Goal: Information Seeking & Learning: Learn about a topic

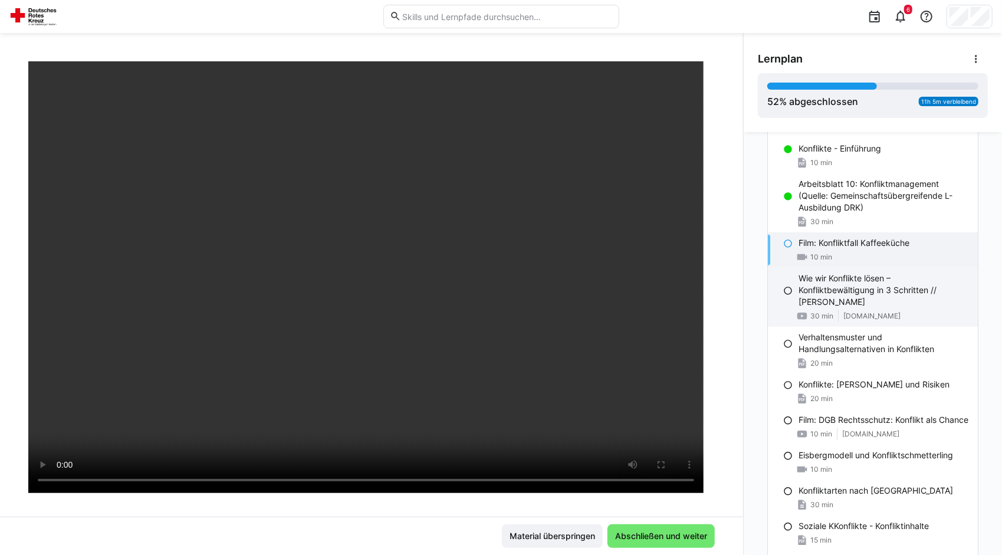
scroll to position [354, 0]
click at [874, 289] on p "Wie wir Konflikte lösen – Konfliktbewältigung in 3 Schritten // [PERSON_NAME]" at bounding box center [884, 291] width 170 height 35
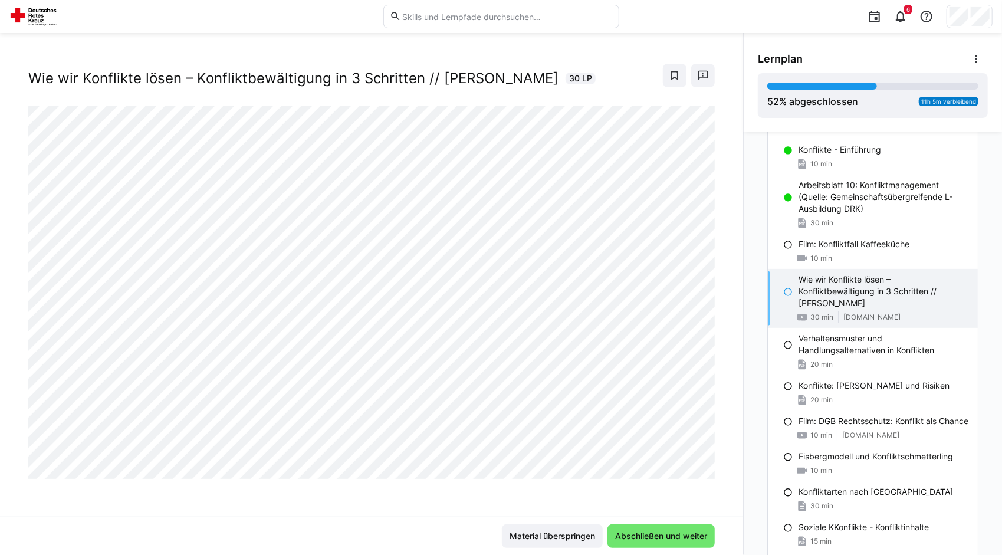
scroll to position [19, 0]
click at [866, 333] on p "Verhaltensmuster und Handlungsalternativen in Konflikten" at bounding box center [884, 345] width 170 height 24
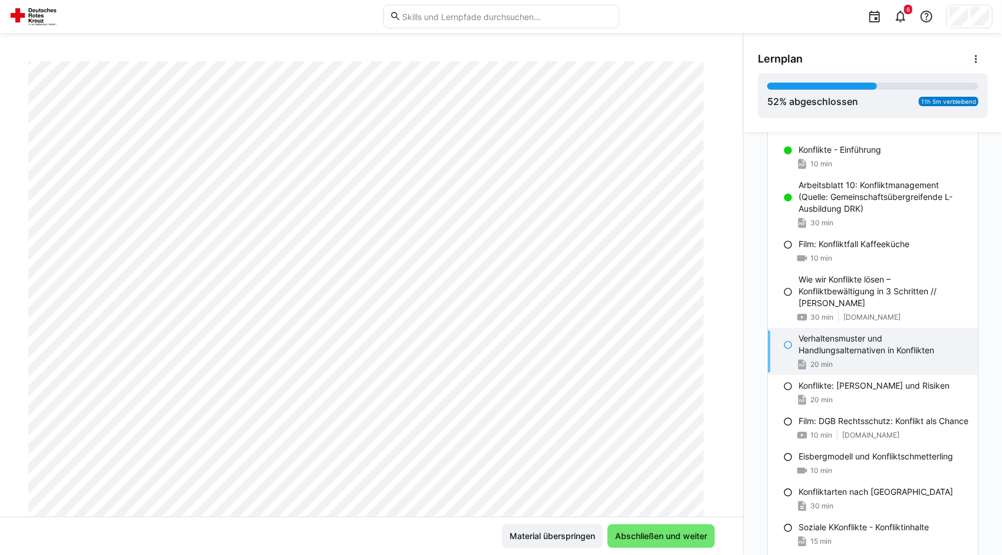
scroll to position [0, 0]
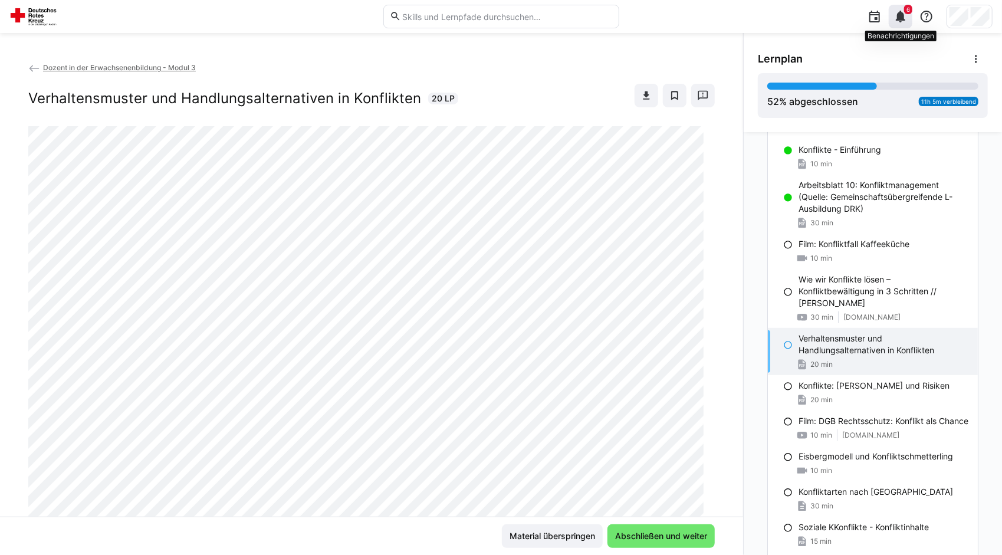
click at [905, 15] on eds-icon at bounding box center [901, 16] width 14 height 14
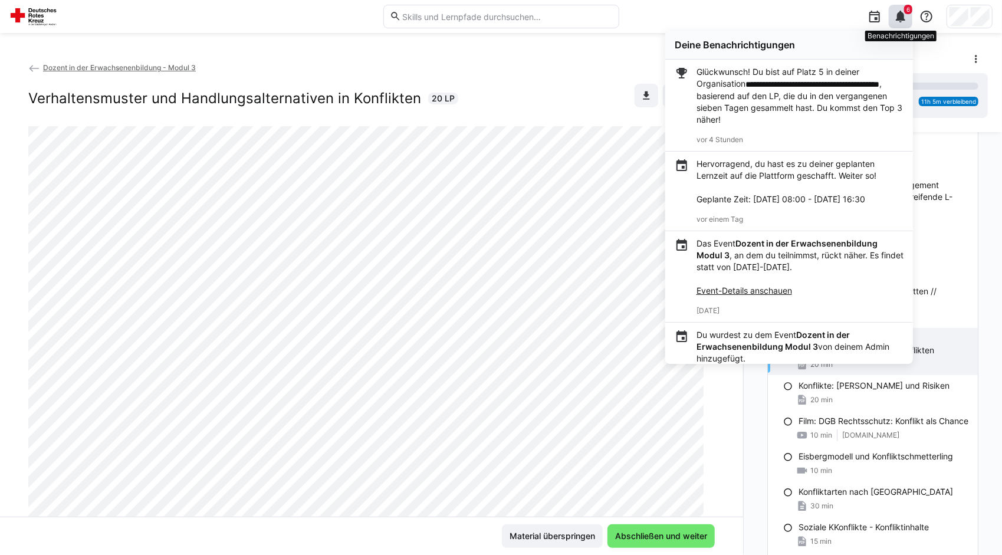
click at [905, 20] on eds-icon at bounding box center [901, 16] width 14 height 14
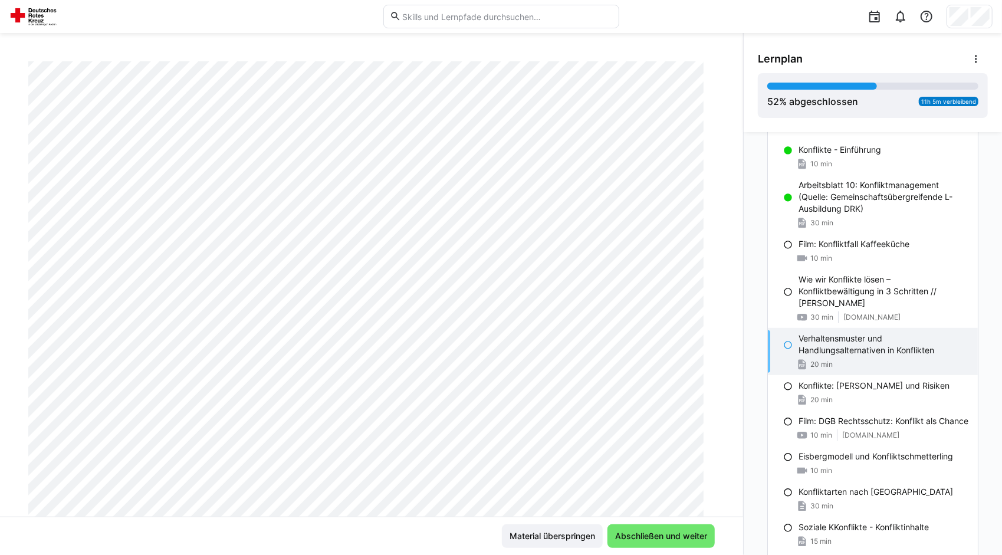
scroll to position [129, 0]
click at [839, 237] on div "Film: Konfliktfall Kaffeeküche 10 min" at bounding box center [873, 251] width 210 height 35
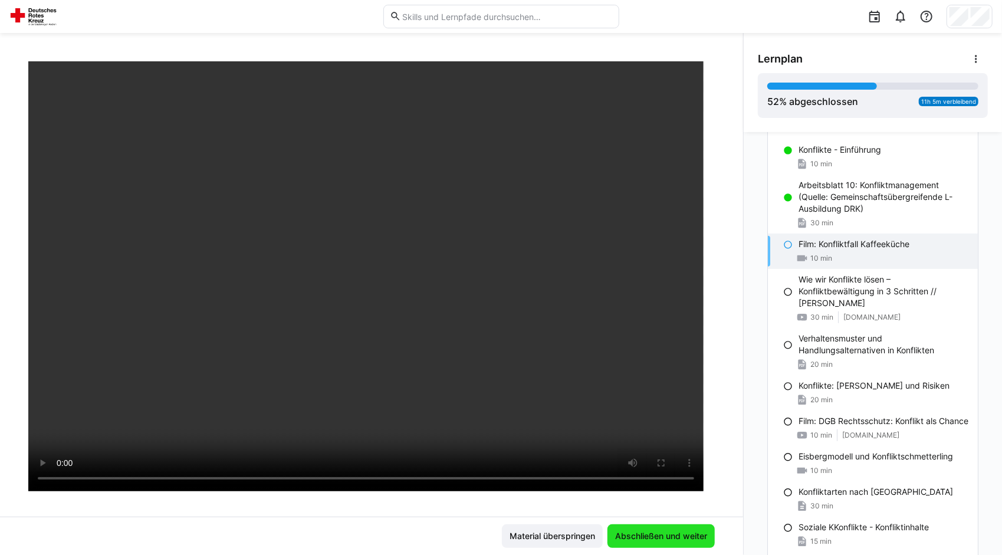
click at [654, 538] on span "Abschließen und weiter" at bounding box center [662, 536] width 96 height 12
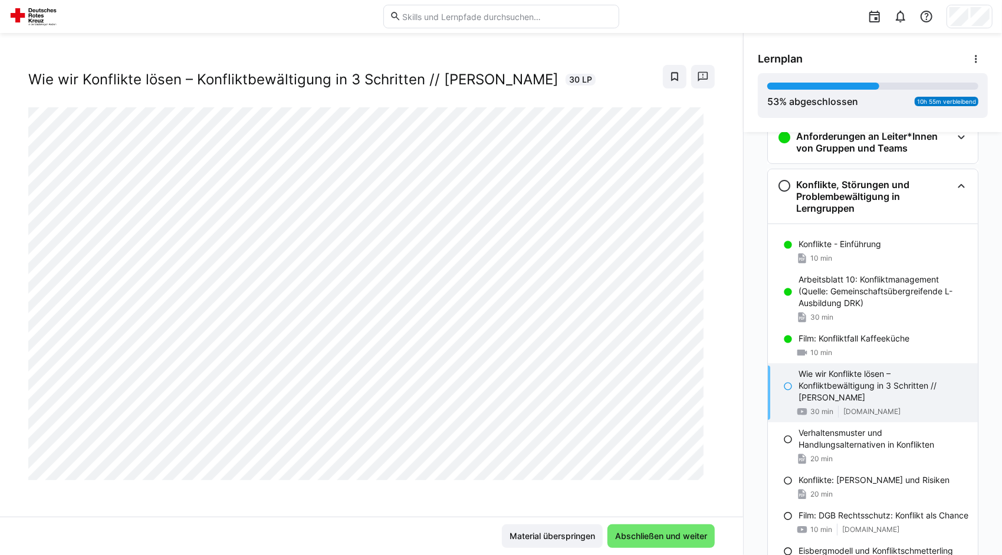
scroll to position [261, 0]
click at [648, 535] on span "Abschließen und weiter" at bounding box center [662, 536] width 96 height 12
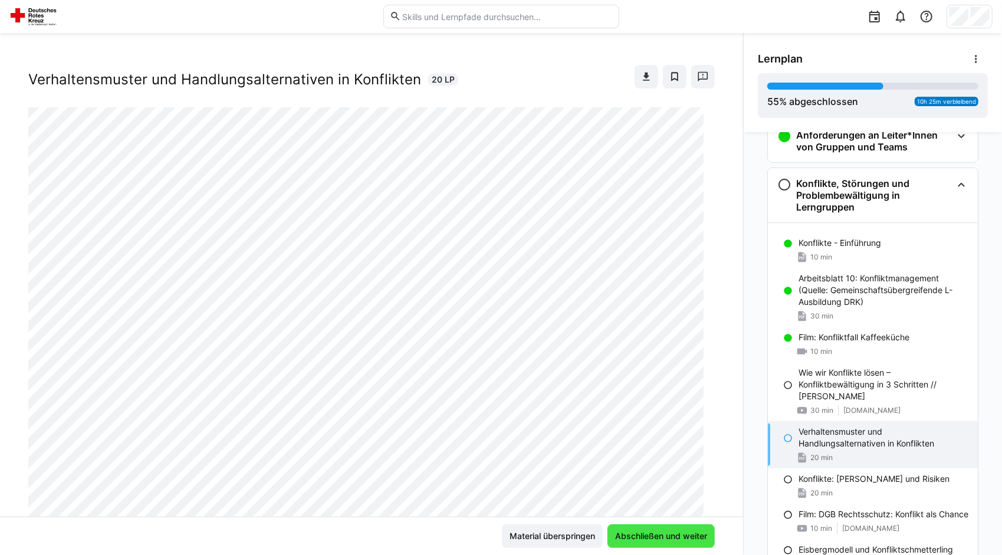
scroll to position [129, 0]
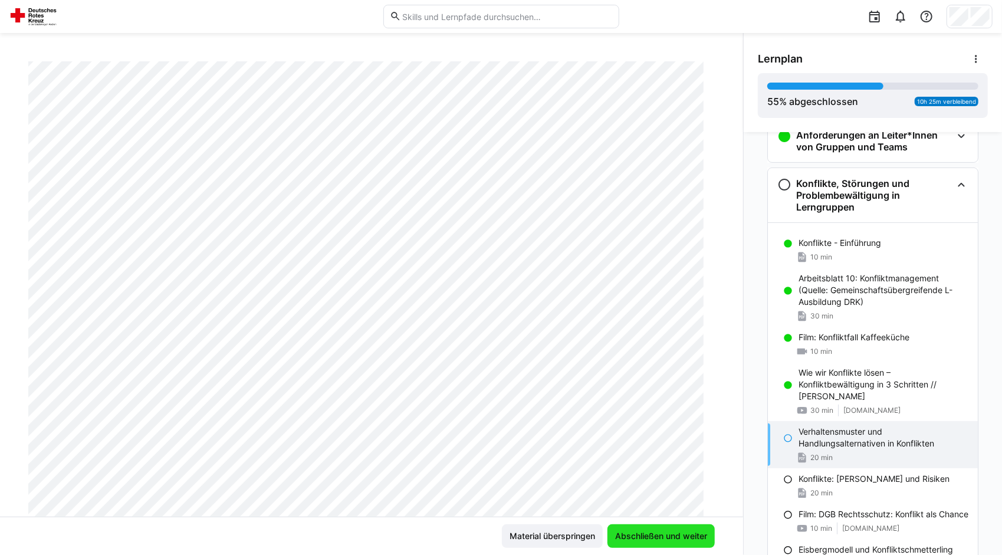
click at [648, 535] on span "Abschließen und weiter" at bounding box center [662, 536] width 96 height 12
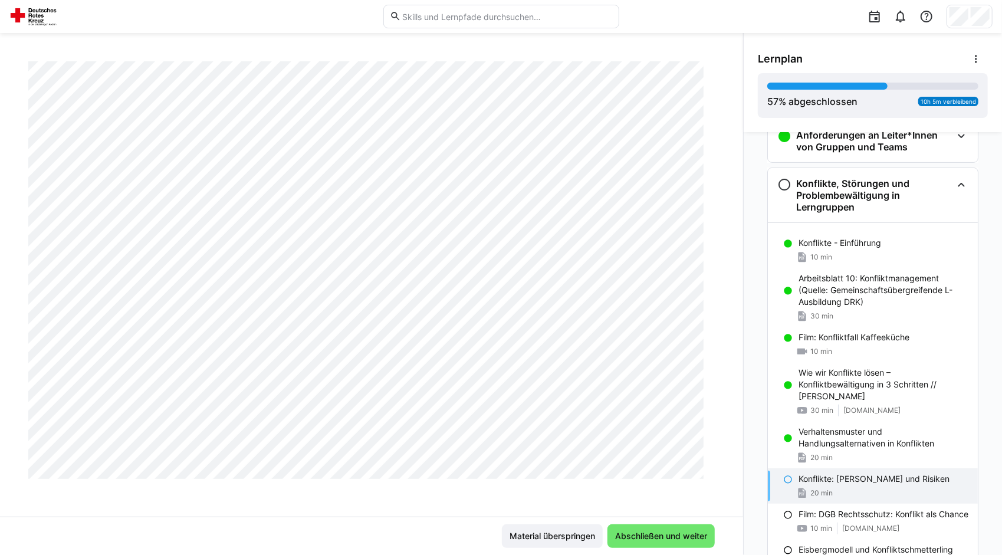
scroll to position [580, 0]
click at [671, 531] on span "Abschließen und weiter" at bounding box center [662, 536] width 96 height 12
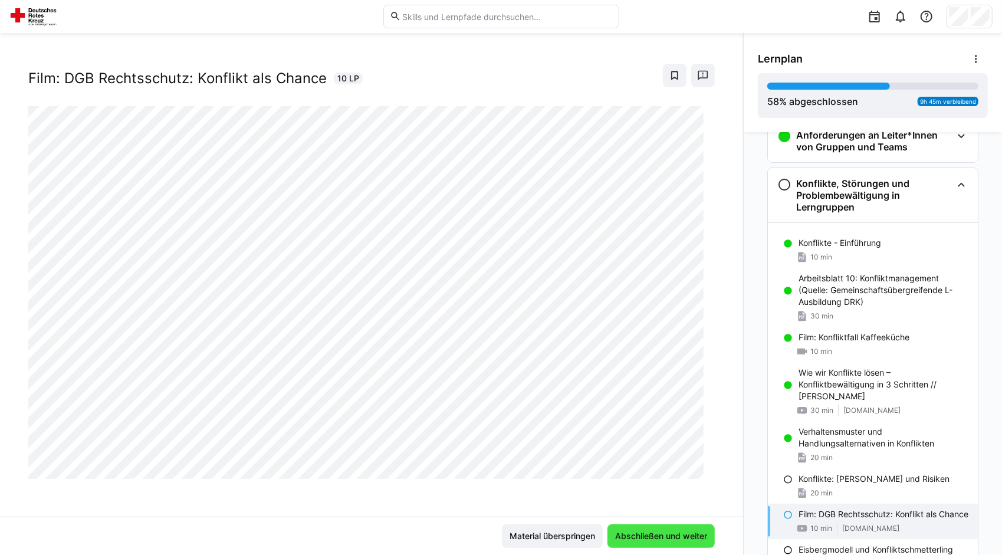
scroll to position [19, 0]
click at [671, 533] on span "Abschließen und weiter" at bounding box center [662, 536] width 96 height 12
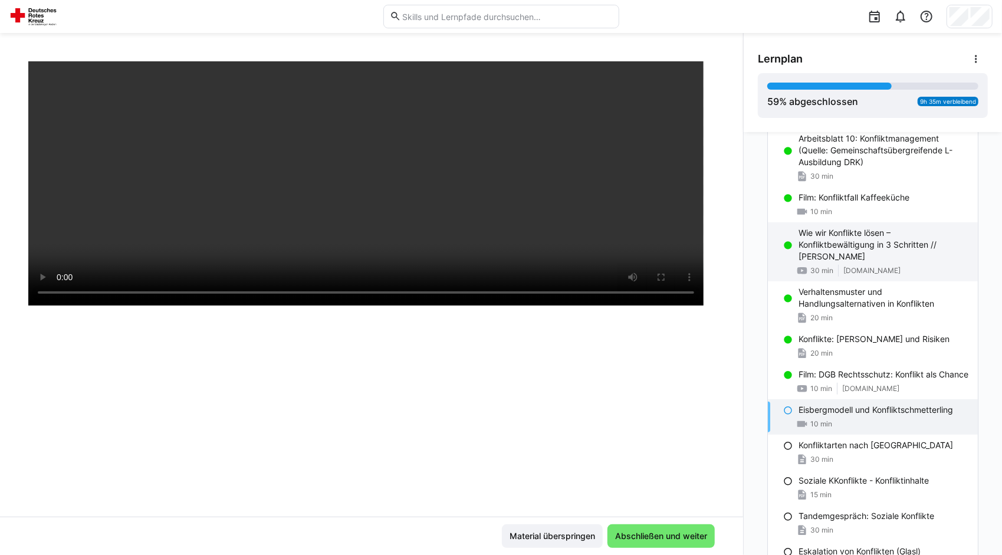
scroll to position [401, 0]
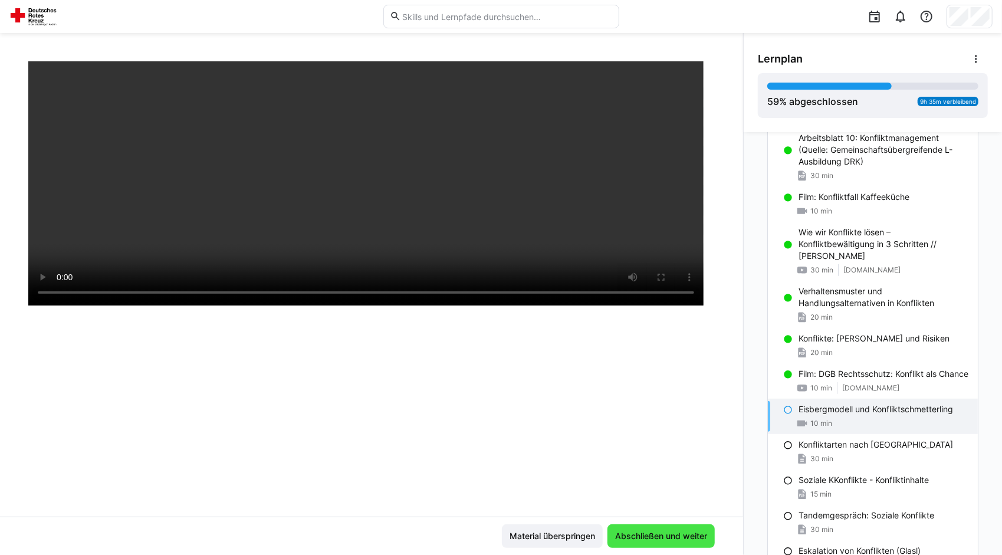
click at [687, 532] on span "Abschließen und weiter" at bounding box center [662, 536] width 96 height 12
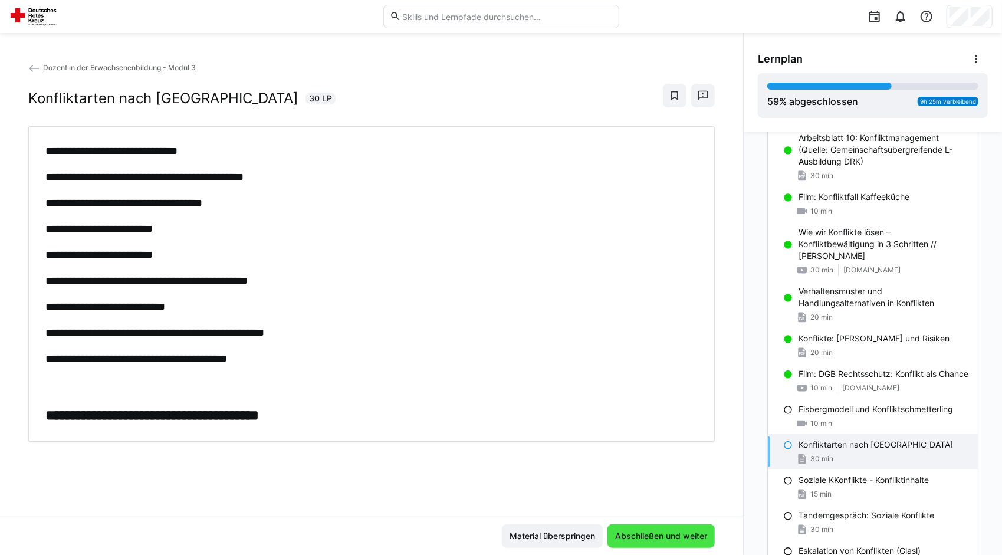
scroll to position [0, 0]
click at [687, 532] on span "Abschließen und weiter" at bounding box center [662, 536] width 96 height 12
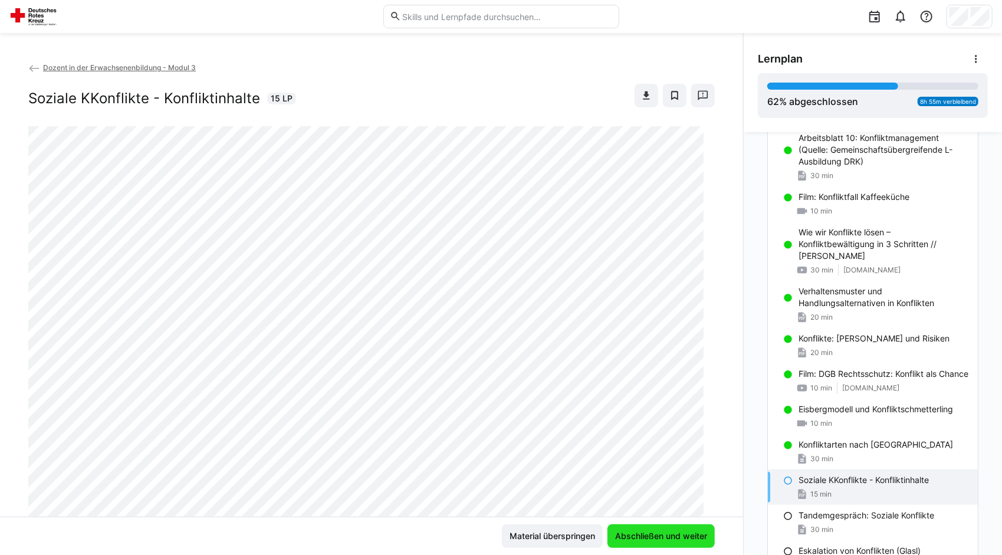
click at [687, 532] on span "Abschließen und weiter" at bounding box center [662, 536] width 96 height 12
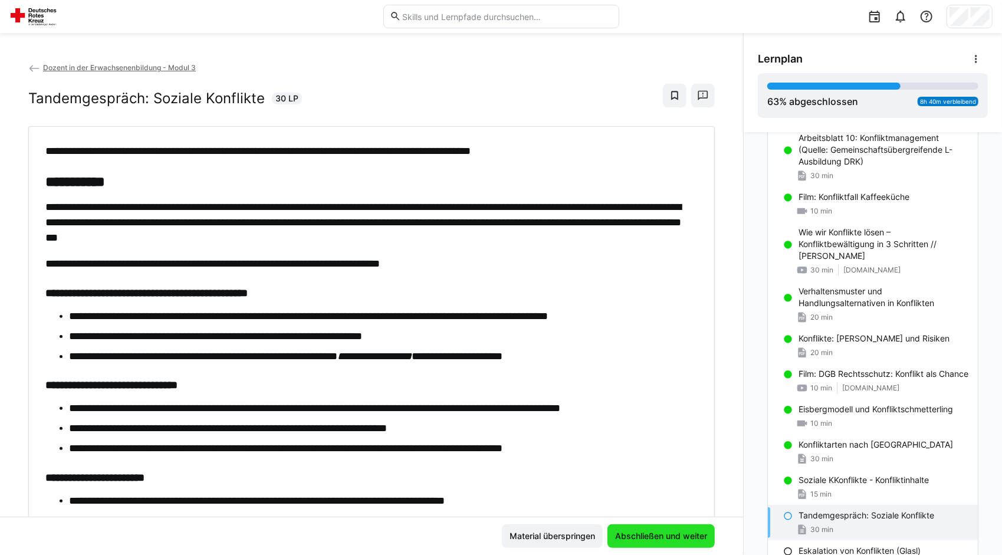
click at [687, 532] on span "Abschließen und weiter" at bounding box center [662, 536] width 96 height 12
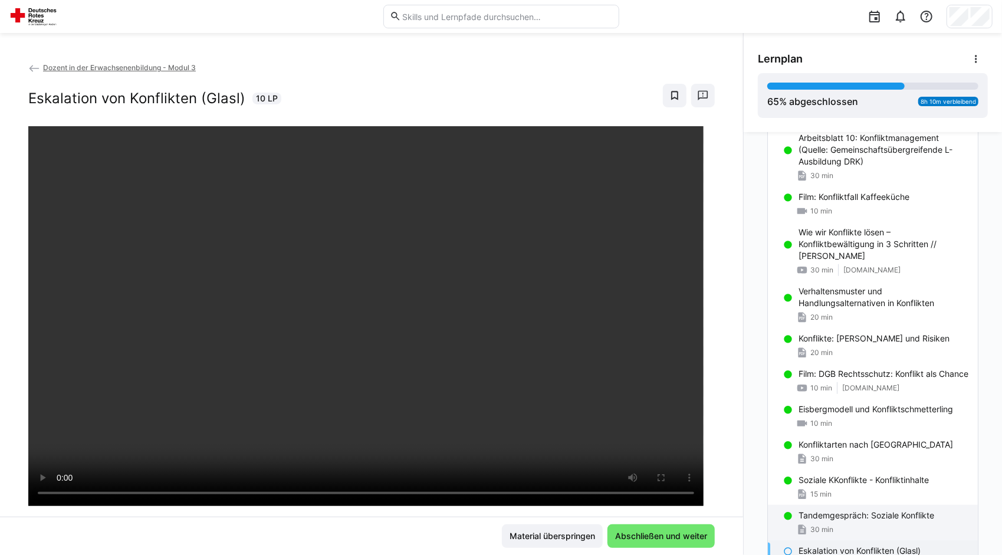
click at [839, 511] on p "Tandemgespräch: Soziale Konflikte" at bounding box center [867, 516] width 136 height 12
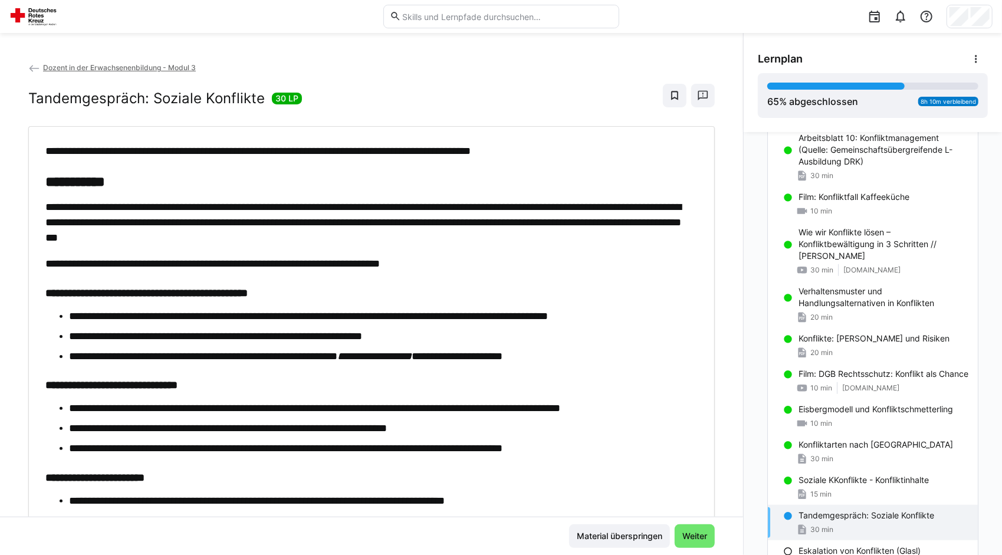
scroll to position [177, 0]
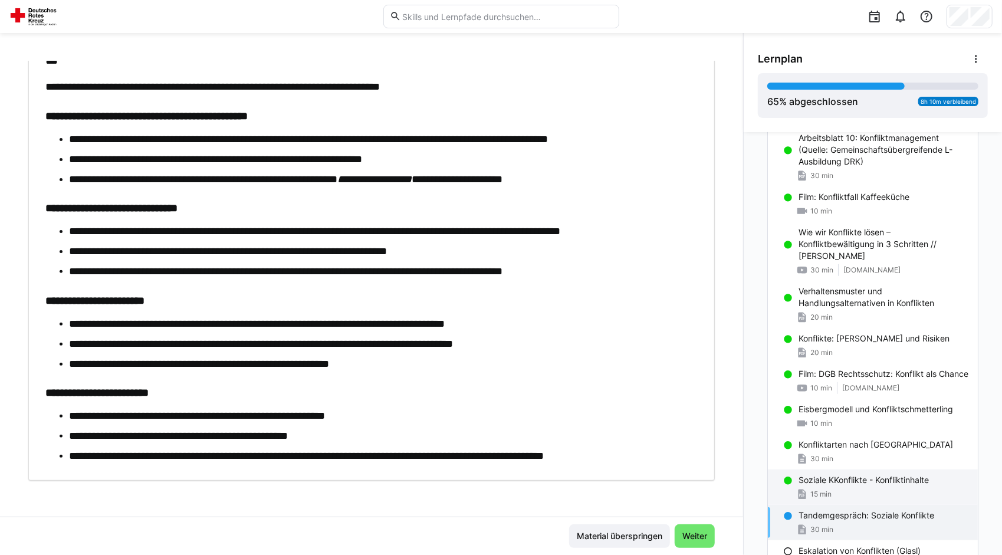
click at [843, 474] on p "Soziale KKonflikte - Konfliktinhalte" at bounding box center [864, 480] width 130 height 12
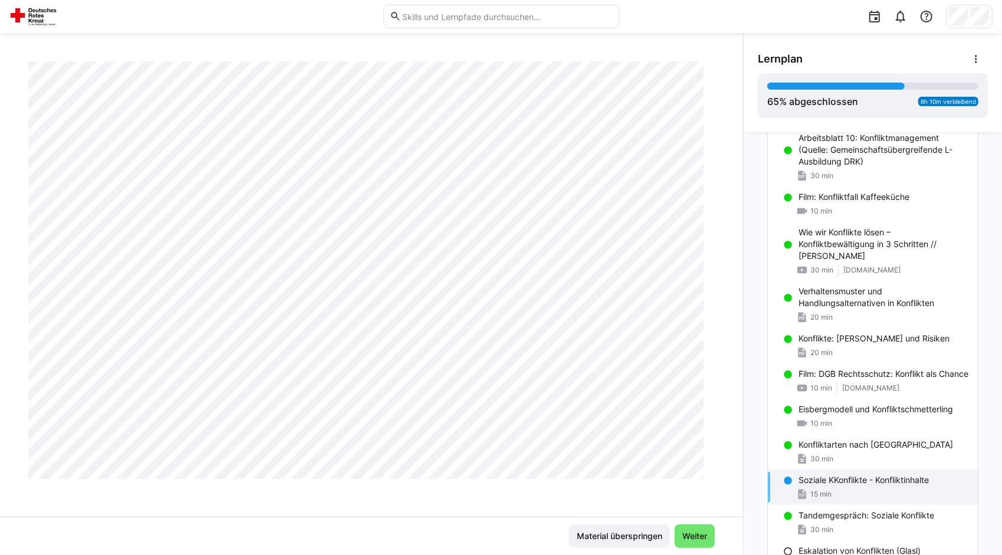
scroll to position [1267, 0]
click at [848, 444] on p "Konfliktarten nach [GEOGRAPHIC_DATA]" at bounding box center [876, 445] width 155 height 12
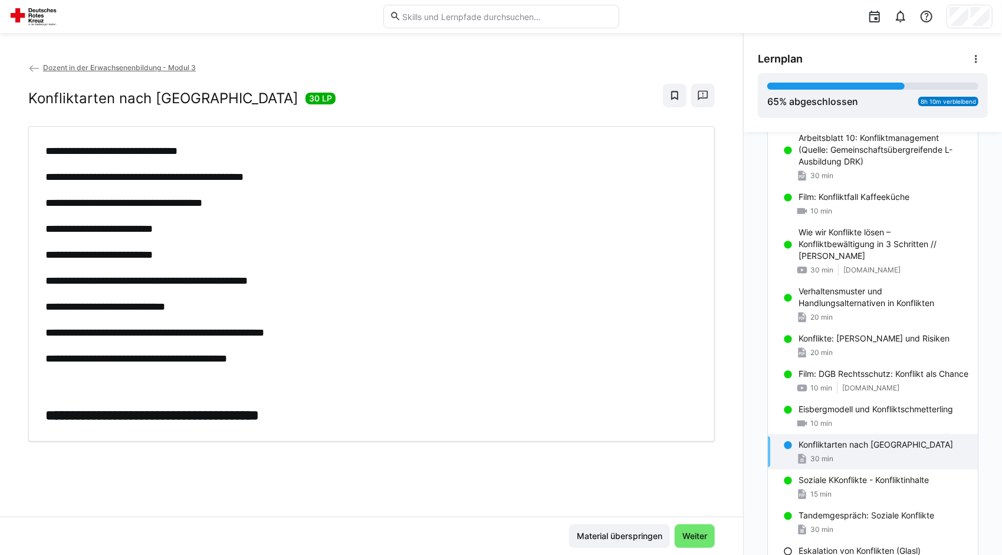
scroll to position [0, 0]
click at [840, 428] on div "Eisbergmodell und Konfliktschmetterling 10 min" at bounding box center [873, 416] width 210 height 35
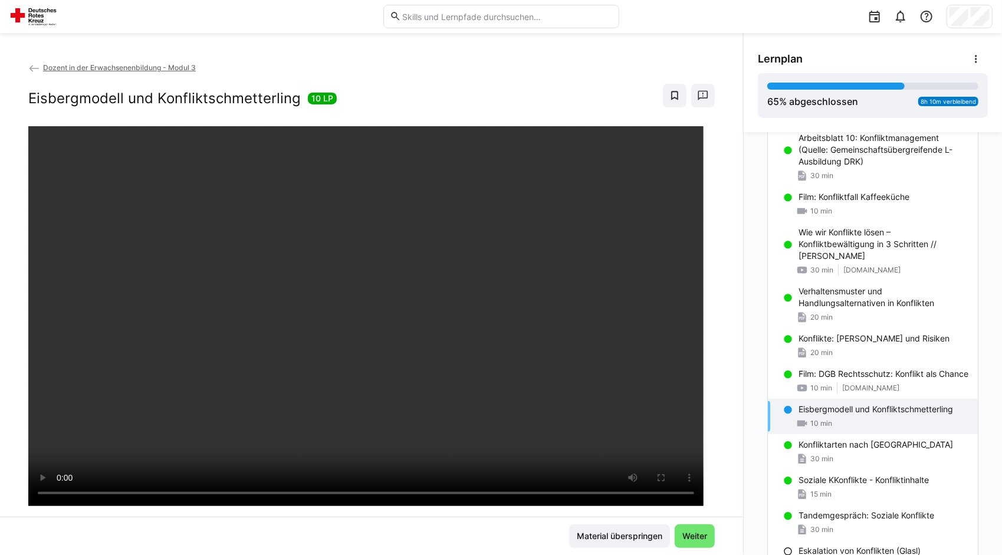
scroll to position [201, 0]
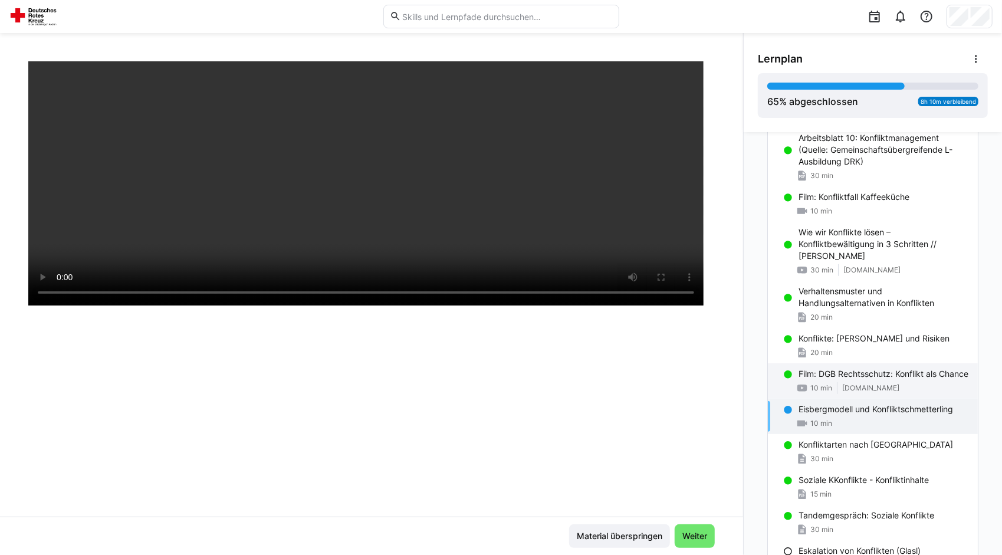
click at [847, 382] on div "10 min [DOMAIN_NAME]" at bounding box center [884, 388] width 170 height 12
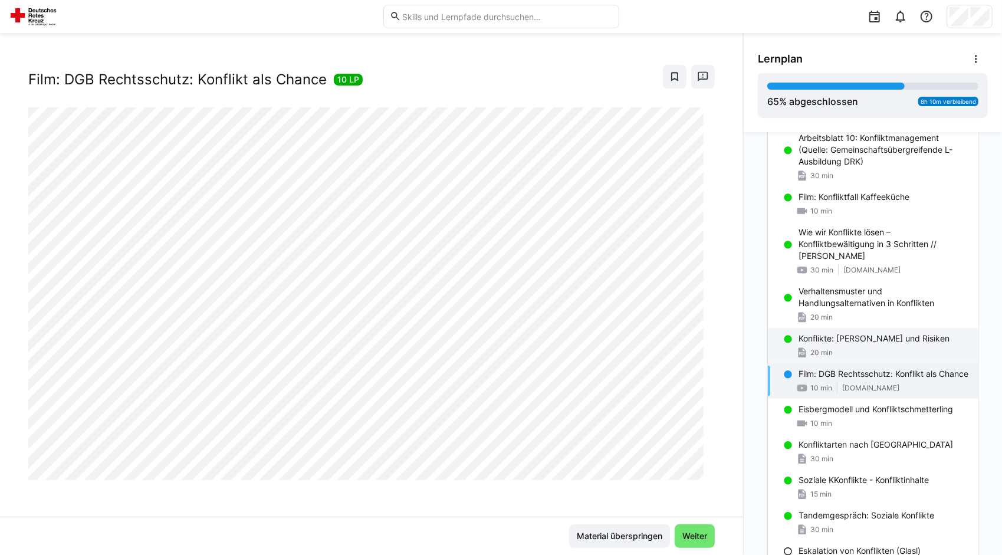
click at [866, 333] on p "Konflikte: [PERSON_NAME] und Risiken" at bounding box center [874, 339] width 151 height 12
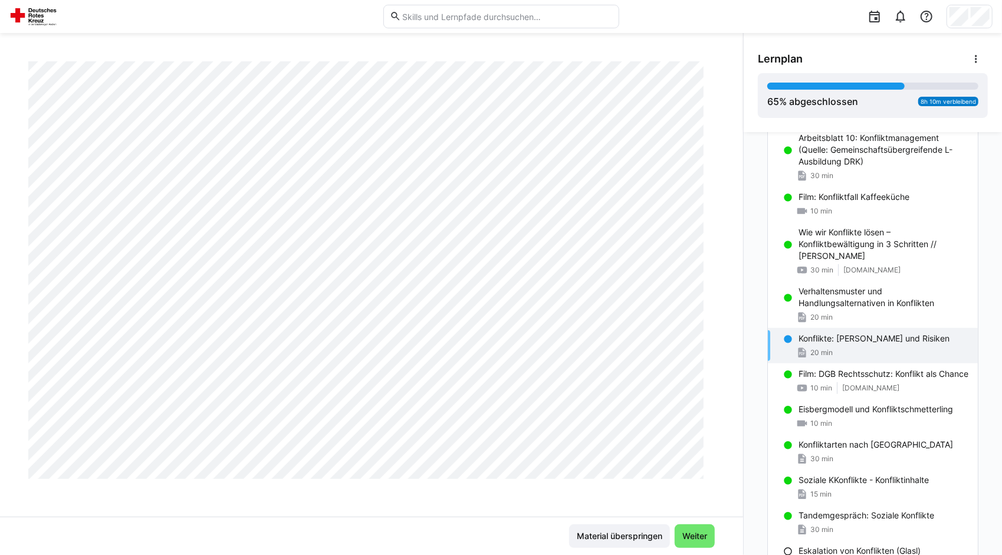
scroll to position [580, 0]
click at [825, 372] on p "Film: DGB Rechtsschutz: Konflikt als Chance" at bounding box center [884, 374] width 170 height 12
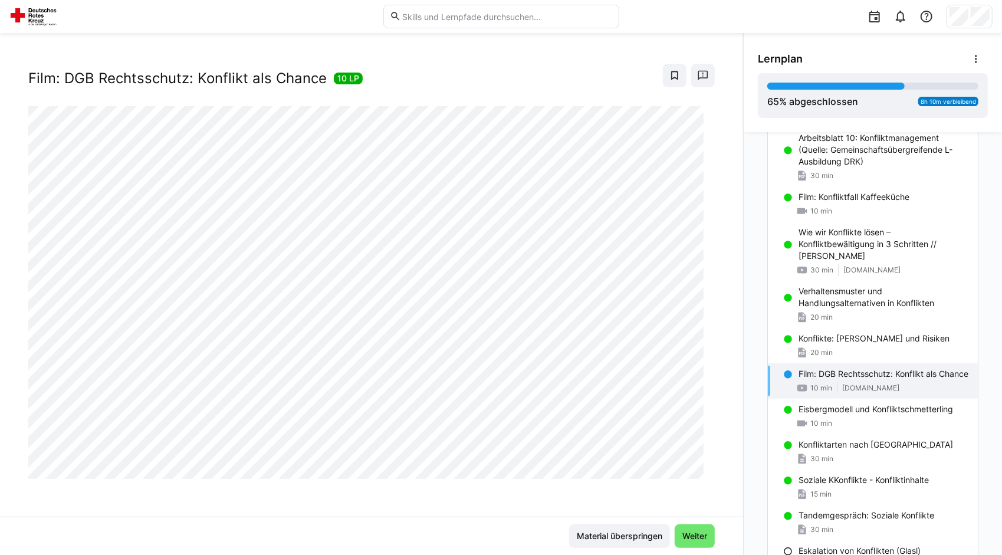
scroll to position [19, 0]
click at [816, 419] on span "10 min" at bounding box center [822, 423] width 22 height 9
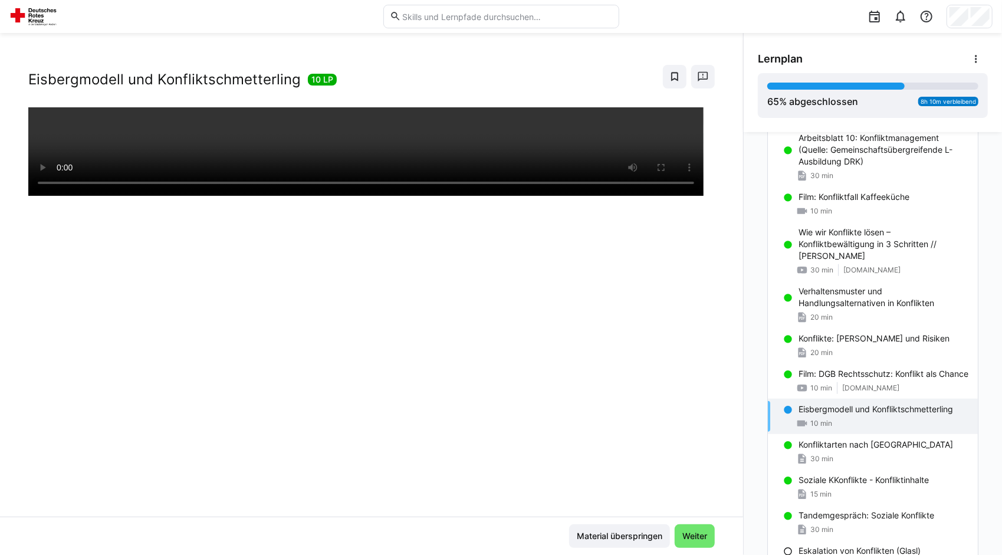
scroll to position [201, 0]
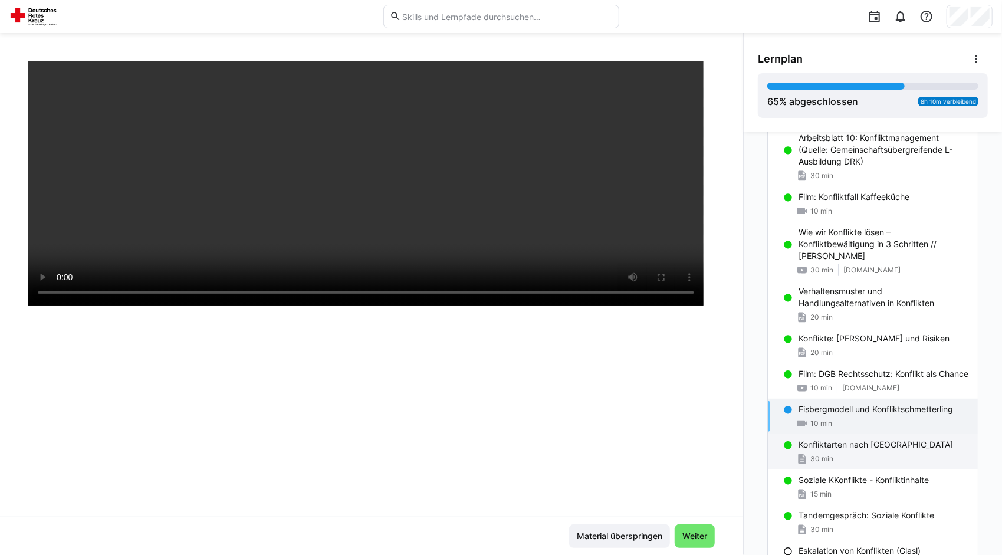
click at [815, 454] on span "30 min" at bounding box center [822, 458] width 23 height 9
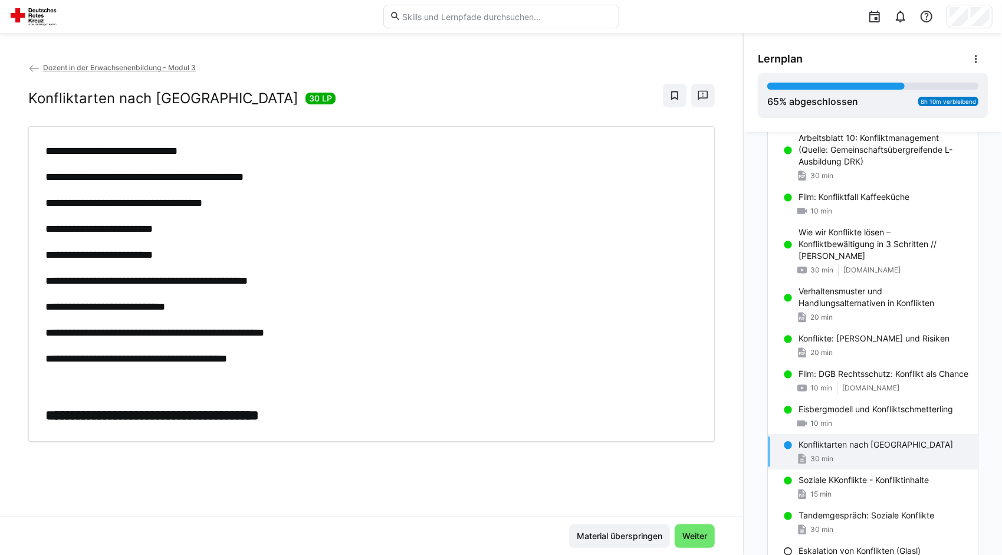
scroll to position [0, 0]
click at [830, 412] on p "Eisbergmodell und Konfliktschmetterling" at bounding box center [876, 410] width 155 height 12
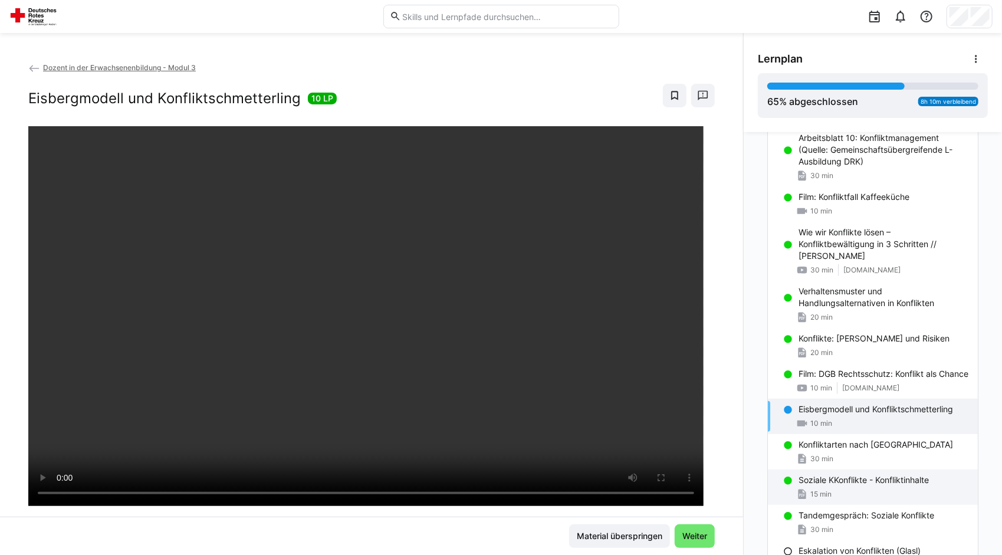
click at [817, 483] on p "Soziale KKonflikte - Konfliktinhalte" at bounding box center [864, 480] width 130 height 12
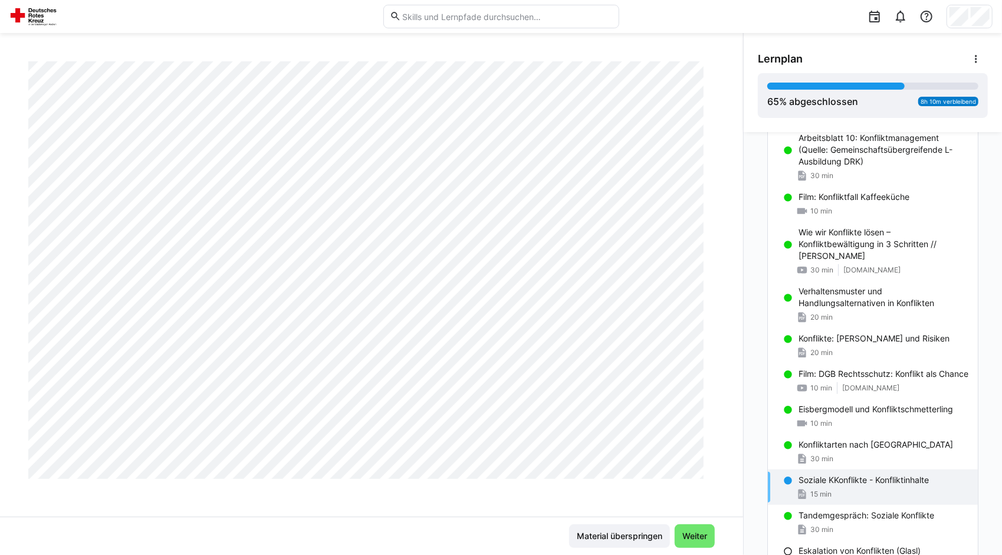
scroll to position [797, 0]
click at [827, 514] on p "Tandemgespräch: Soziale Konflikte" at bounding box center [867, 516] width 136 height 12
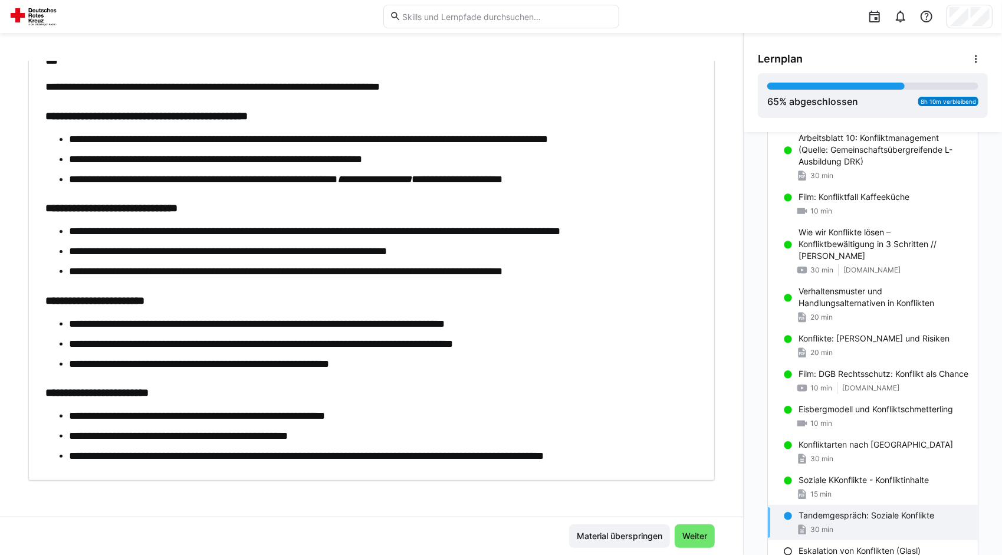
scroll to position [0, 0]
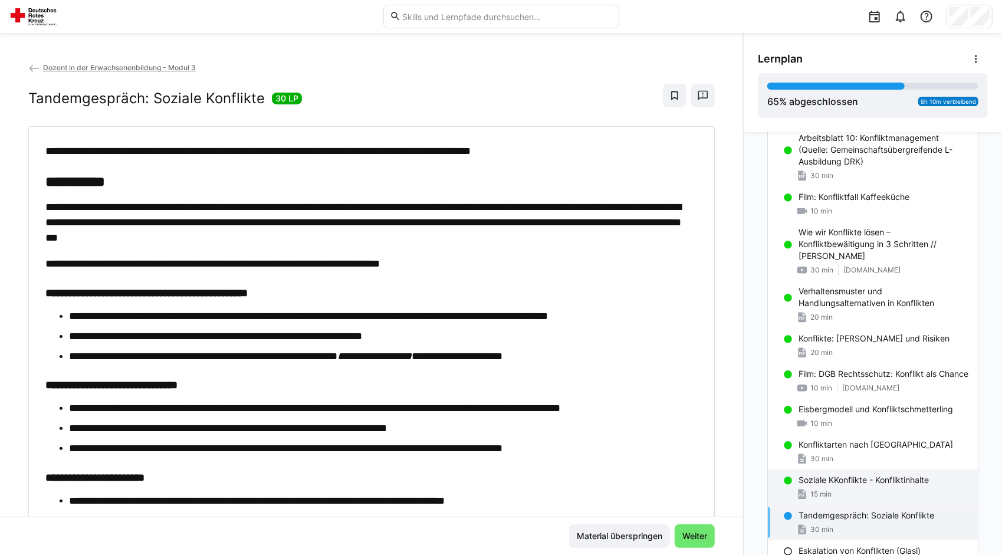
click at [845, 484] on div "Soziale KKonflikte - Konfliktinhalte 15 min" at bounding box center [873, 487] width 210 height 35
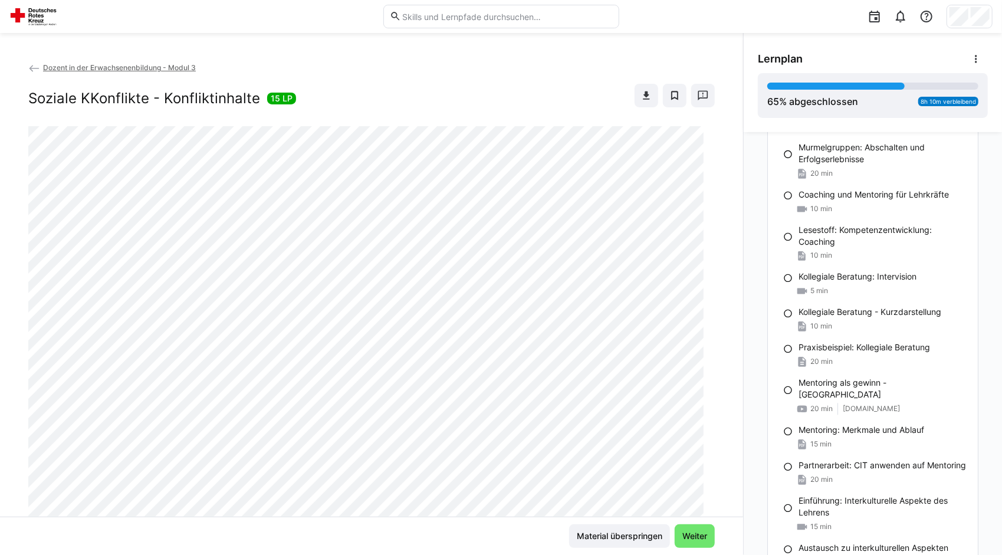
scroll to position [1706, 0]
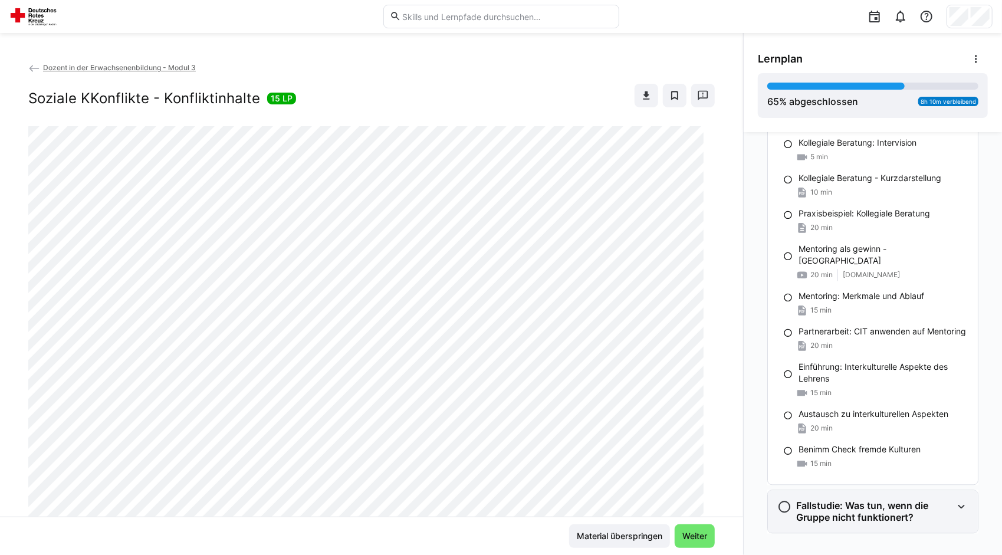
click at [818, 500] on h3 "Fallstudie: Was tun, wenn die Gruppe nicht funktionert?" at bounding box center [875, 512] width 156 height 24
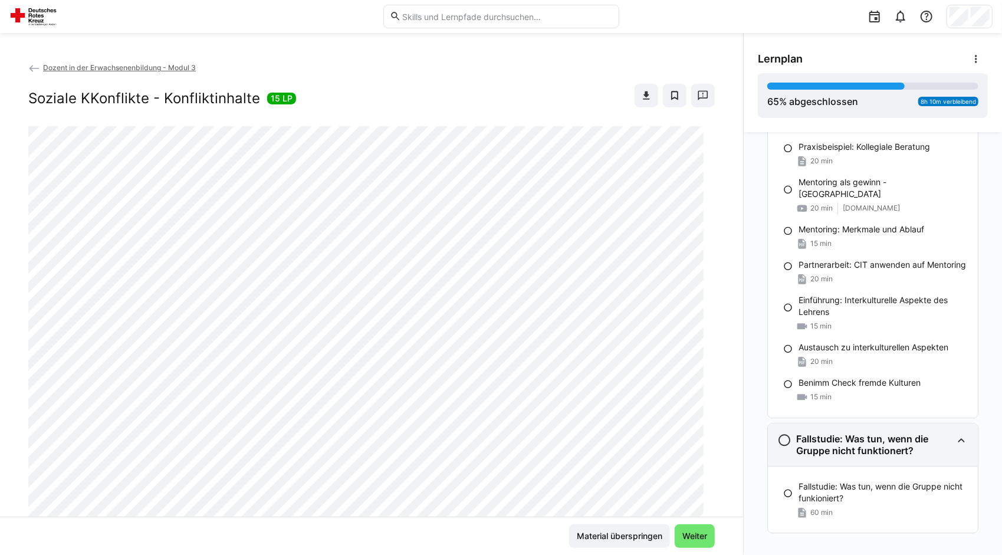
click at [821, 438] on h3 "Fallstudie: Was tun, wenn die Gruppe nicht funktionert?" at bounding box center [875, 445] width 156 height 24
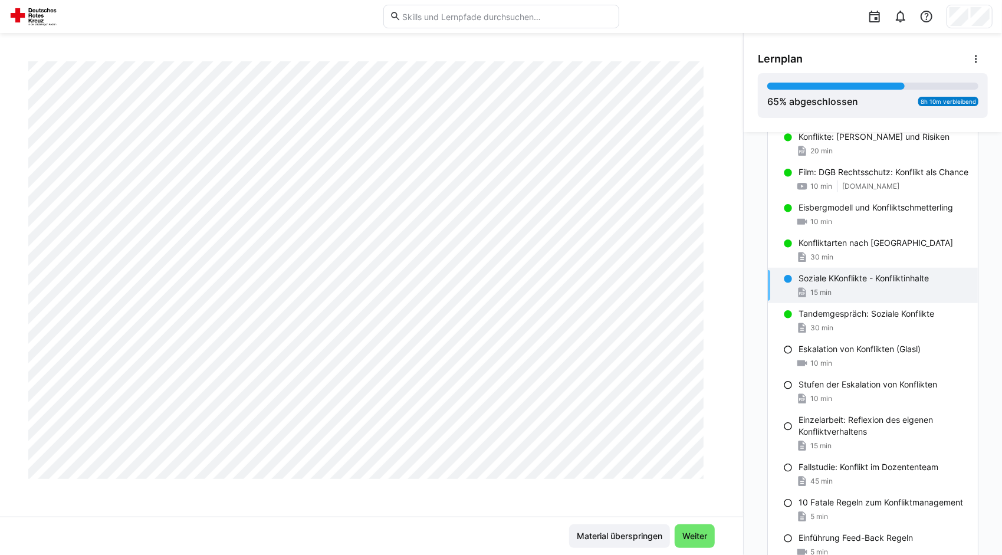
scroll to position [636, 0]
click at [601, 60] on div "Dozent in der Erwachsenenbildung - Modul 3 Soziale KKonflikte - Konfliktinhalte…" at bounding box center [371, 294] width 743 height 522
click at [689, 530] on span "Weiter" at bounding box center [695, 536] width 28 height 12
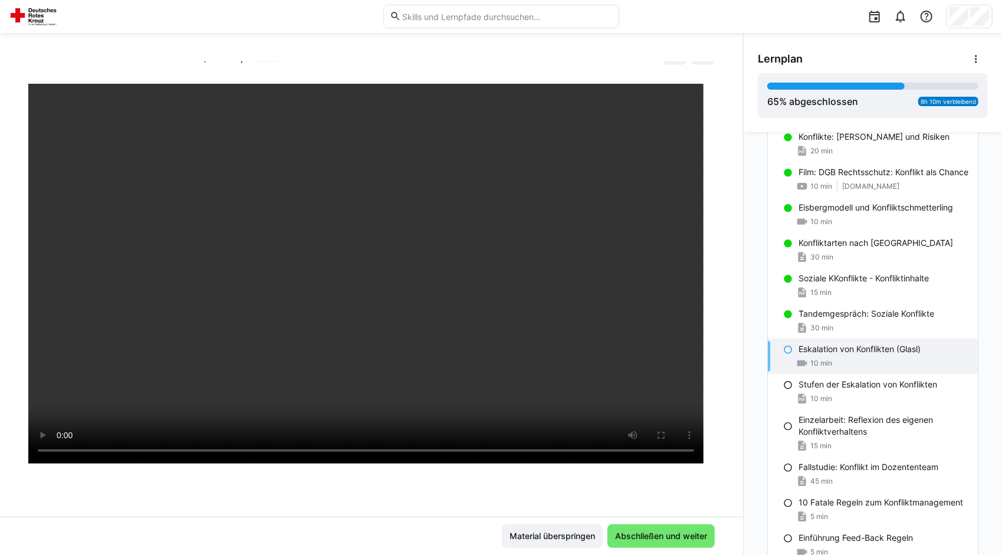
scroll to position [0, 0]
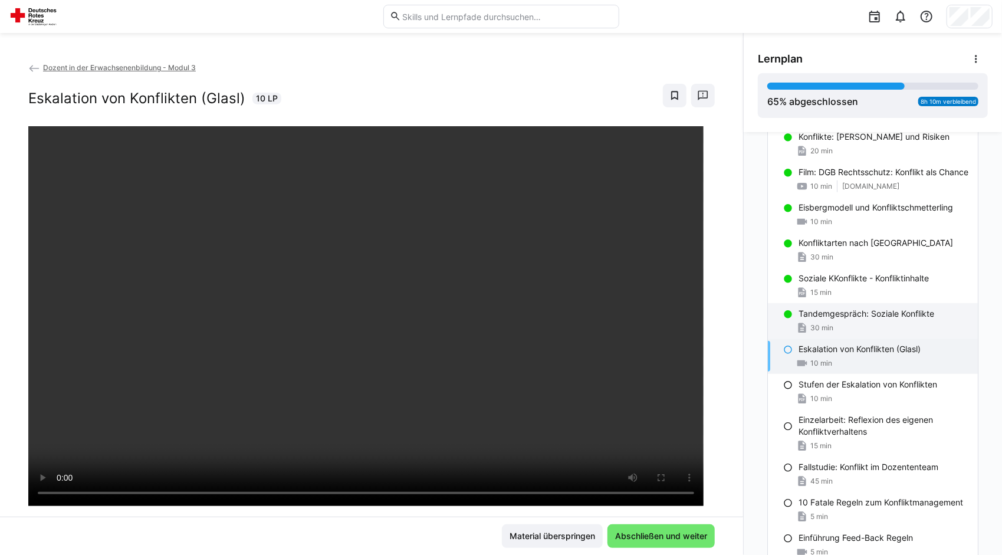
click at [861, 314] on p "Tandemgespräch: Soziale Konflikte" at bounding box center [867, 314] width 136 height 12
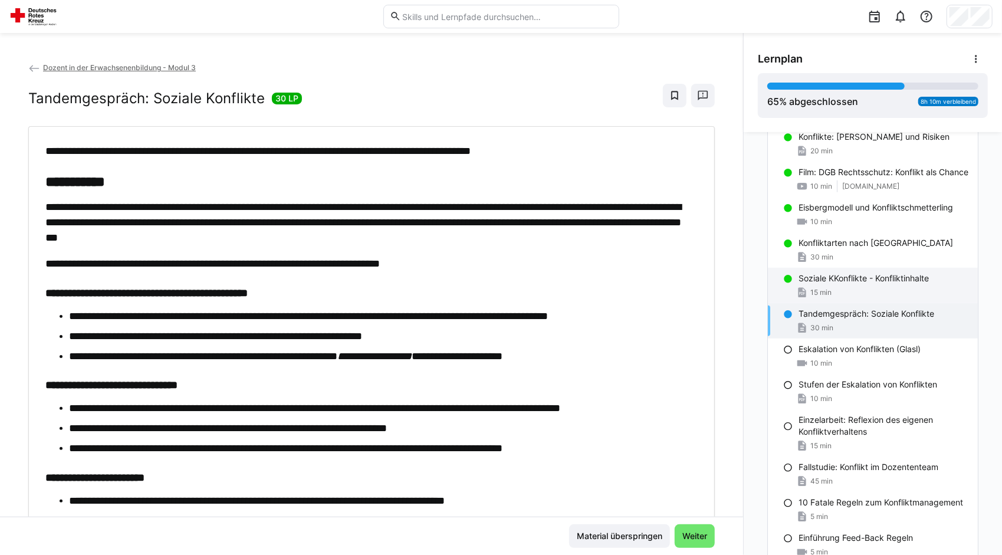
click at [838, 282] on div "Soziale KKonflikte - Konfliktinhalte 15 min" at bounding box center [873, 285] width 210 height 35
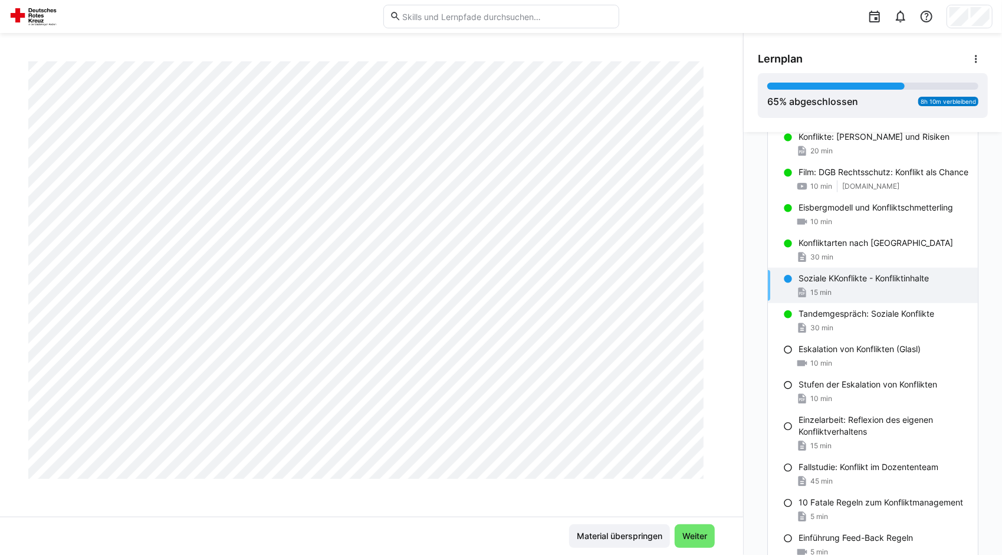
scroll to position [1546, 0]
click at [820, 326] on span "30 min" at bounding box center [822, 327] width 23 height 9
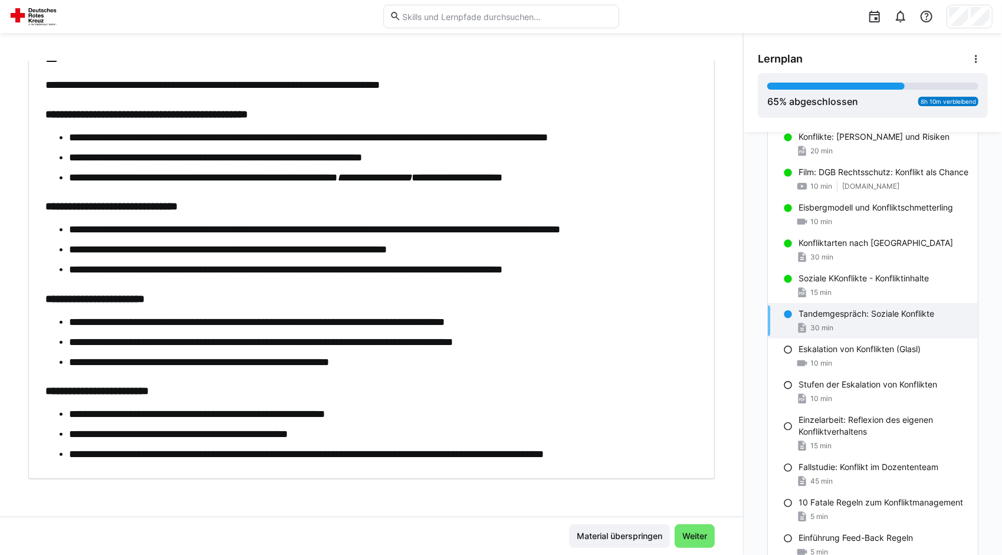
scroll to position [177, 0]
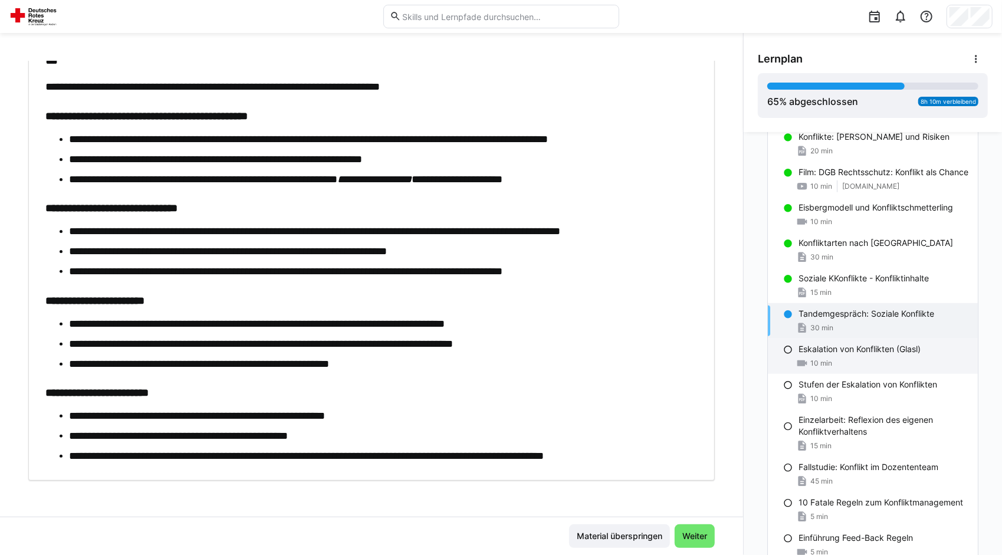
click at [832, 349] on p "Eskalation von Konflikten (Glasl)" at bounding box center [860, 349] width 122 height 12
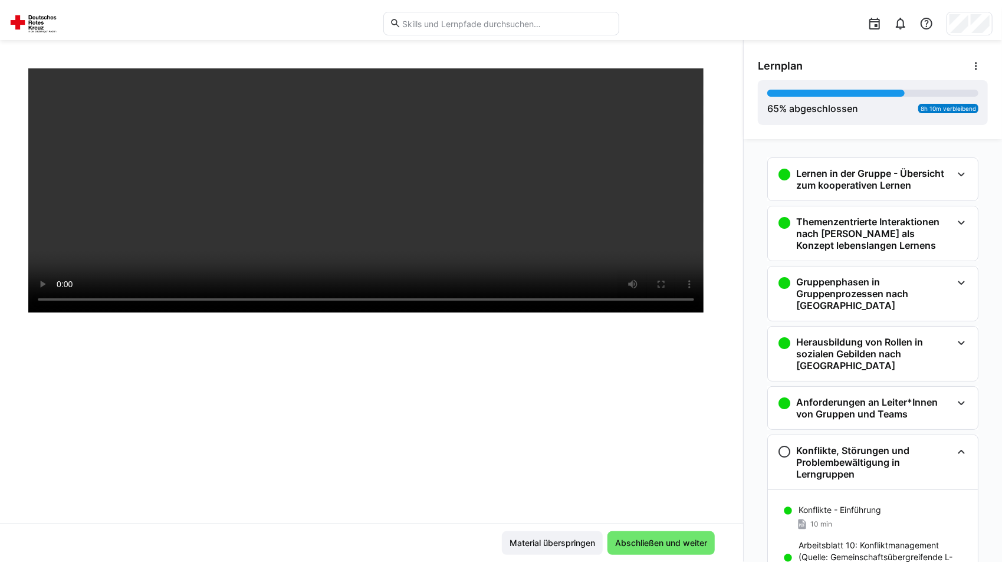
scroll to position [0, 0]
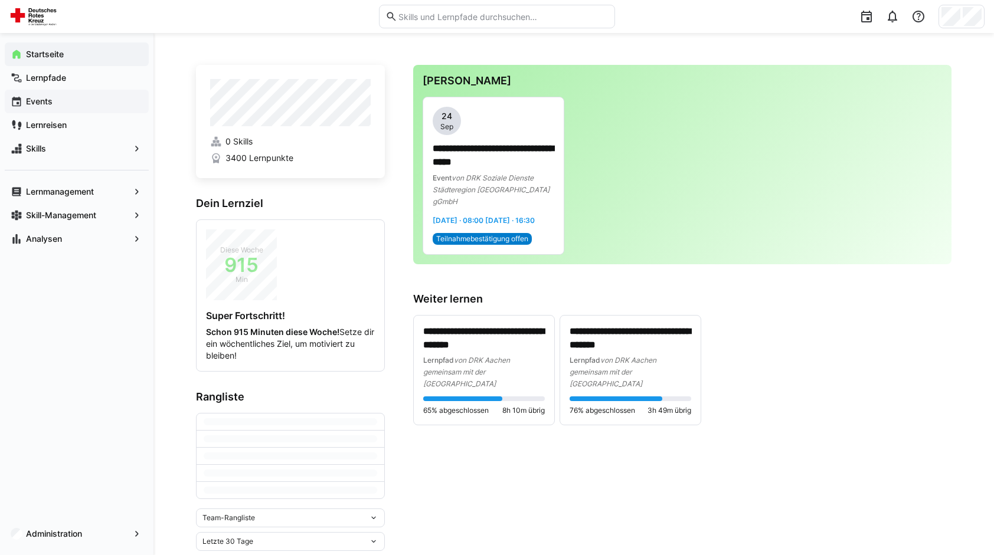
click at [89, 97] on span "Events" at bounding box center [83, 102] width 119 height 12
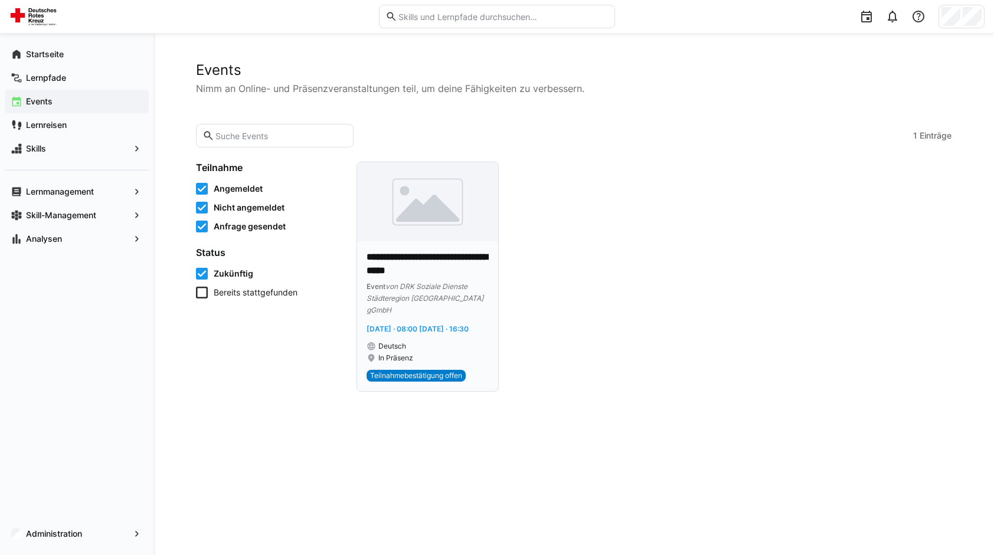
click at [431, 238] on img at bounding box center [427, 201] width 141 height 79
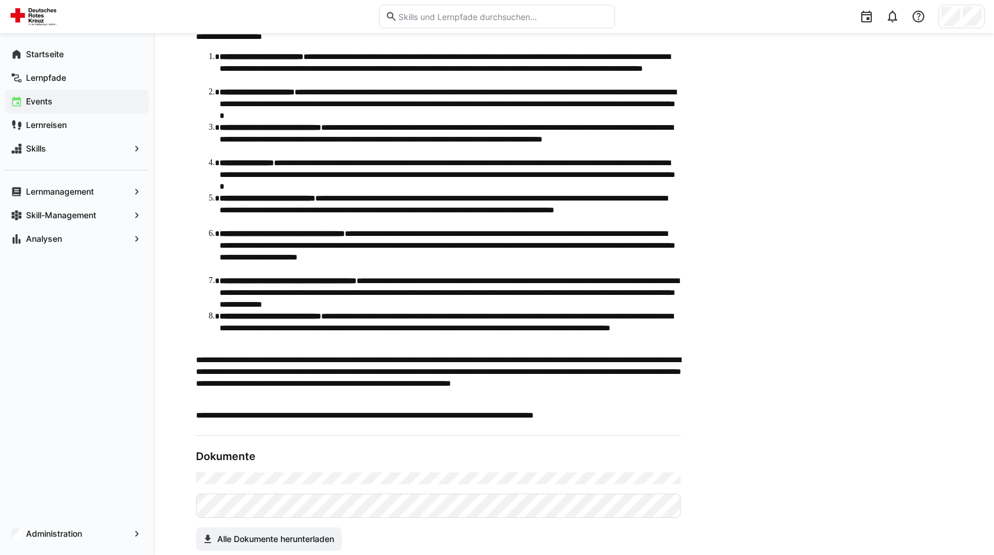
scroll to position [281, 0]
